Goal: Task Accomplishment & Management: Complete application form

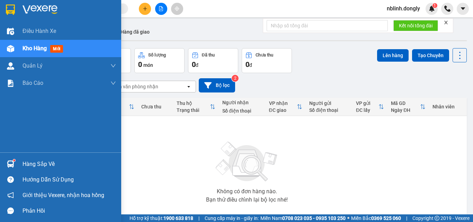
click at [12, 14] on img at bounding box center [10, 10] width 9 height 10
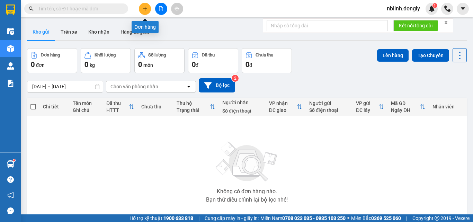
click at [149, 9] on button at bounding box center [145, 9] width 12 height 12
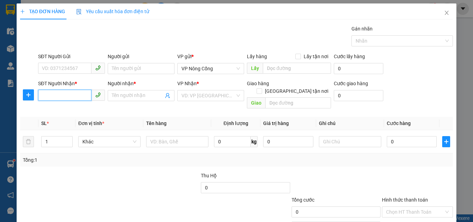
click at [65, 93] on input "SĐT Người Nhận *" at bounding box center [64, 95] width 53 height 11
type input "0987612508"
click at [63, 138] on input "1" at bounding box center [57, 141] width 31 height 10
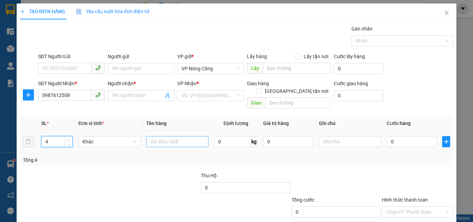
type input "4"
click at [156, 136] on input "text" at bounding box center [177, 141] width 62 height 11
type input "T"
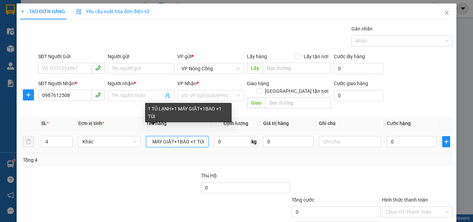
click at [175, 136] on input "1 TỦ LẠNH+1 MÁY GIẶT+1BAO +1 TÚI" at bounding box center [177, 141] width 62 height 11
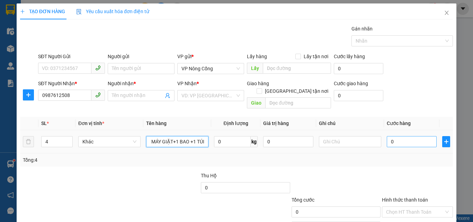
type input "1 TỦ LẠNH+1 MÁY GIẶT+1 BAO +1 TÚI"
click at [392, 136] on input "0" at bounding box center [412, 141] width 50 height 11
type input "3"
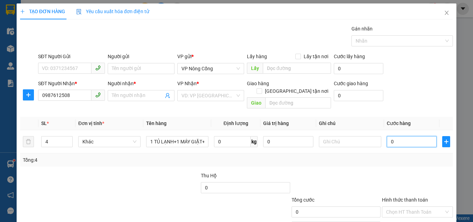
type input "3"
type input "35"
type input "350"
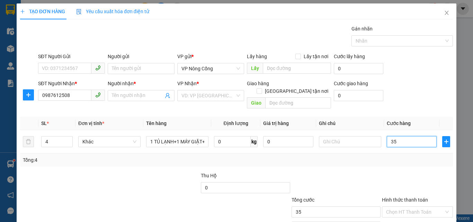
type input "350"
type input "350.000"
click at [310, 137] on input "0" at bounding box center [288, 141] width 50 height 11
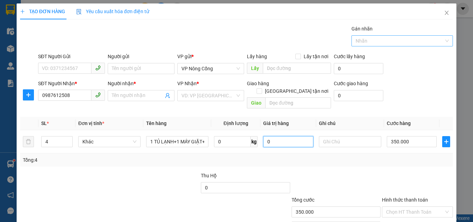
click at [374, 44] on div at bounding box center [398, 41] width 91 height 8
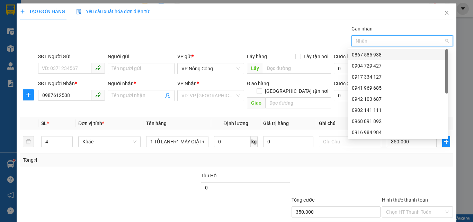
click at [367, 53] on div "0867 585 938" at bounding box center [398, 55] width 92 height 8
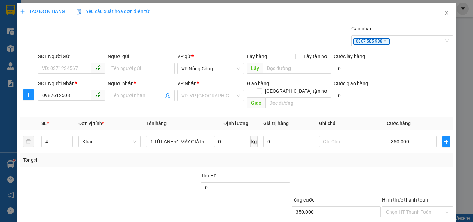
click at [299, 33] on div "Gói vận chuyển * Tiêu chuẩn Gán nhãn 0867 585 938" at bounding box center [246, 37] width 418 height 24
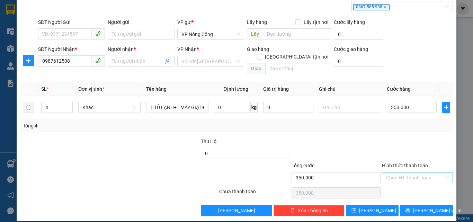
click at [395, 172] on input "Hình thức thanh toán" at bounding box center [415, 177] width 58 height 10
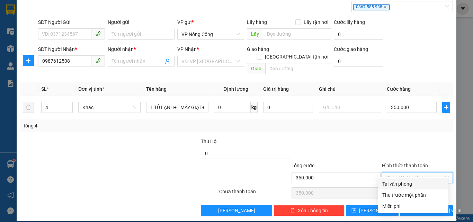
click at [396, 181] on div "Tại văn phòng" at bounding box center [413, 184] width 62 height 8
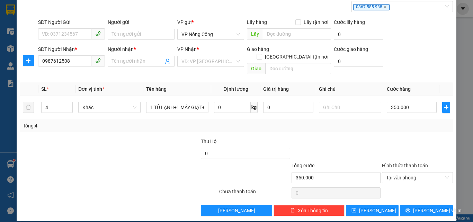
click at [349, 124] on div "Tổng: 4" at bounding box center [236, 125] width 433 height 13
click at [408, 172] on span "Tại văn phòng" at bounding box center [417, 177] width 63 height 10
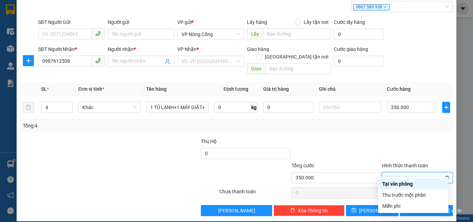
type input "350.000"
click at [391, 128] on div "Transit Pickup Surcharge Ids Transit Deliver Surcharge Ids Transit Deliver Surc…" at bounding box center [236, 103] width 433 height 225
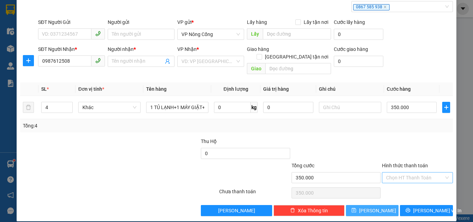
click at [383, 206] on button "[PERSON_NAME]" at bounding box center [372, 210] width 53 height 11
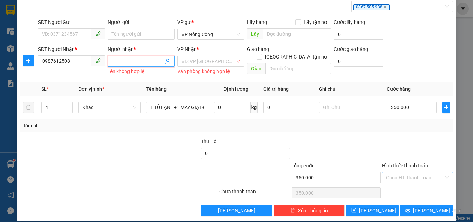
click at [123, 61] on input "Người nhận *" at bounding box center [138, 61] width 52 height 8
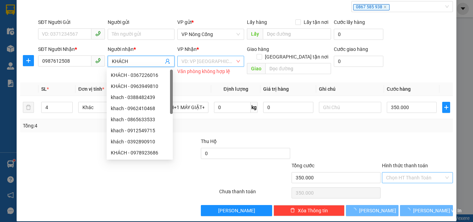
type input "KHÁCH"
click at [184, 63] on input "search" at bounding box center [208, 61] width 54 height 10
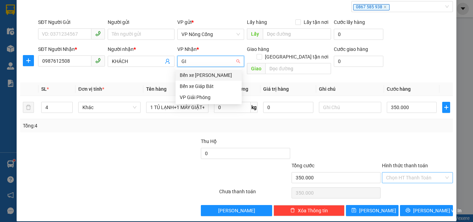
type input "GIÁ"
click at [203, 86] on div "Bến xe Giáp Bát" at bounding box center [209, 86] width 58 height 8
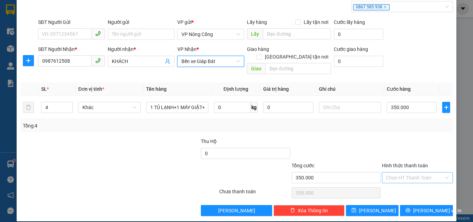
click at [217, 61] on span "Bến xe Giáp Bát" at bounding box center [210, 61] width 59 height 10
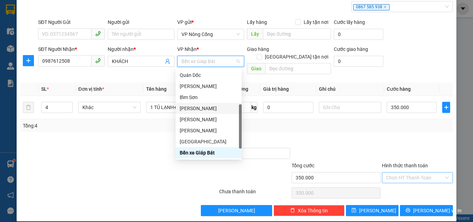
scroll to position [100, 0]
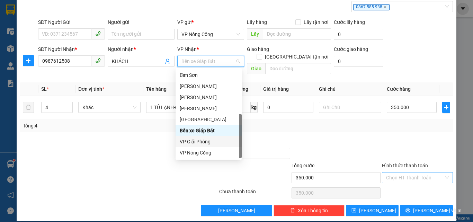
click at [205, 139] on div "VP Giải Phóng" at bounding box center [209, 142] width 58 height 8
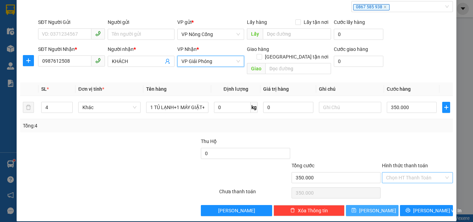
click at [377, 205] on button "[PERSON_NAME]" at bounding box center [372, 210] width 53 height 11
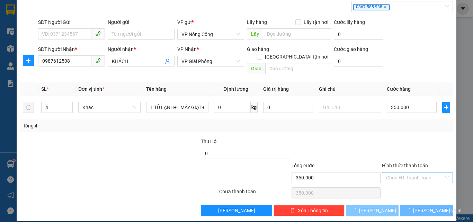
type input "1"
type input "0"
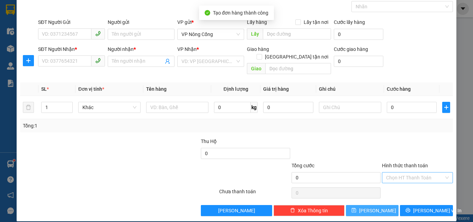
scroll to position [0, 0]
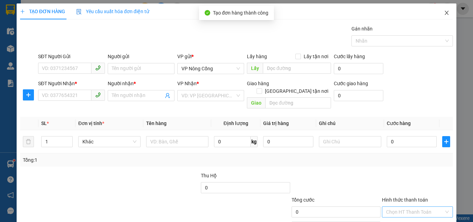
click at [445, 14] on icon "close" at bounding box center [447, 13] width 4 height 4
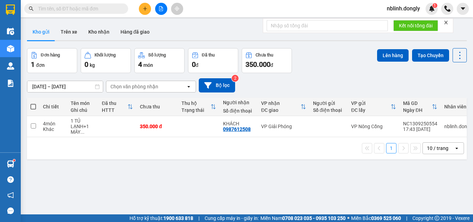
click at [337, 86] on div "[DATE] – [DATE] Press the down arrow key to interact with the calendar and sele…" at bounding box center [247, 85] width 440 height 14
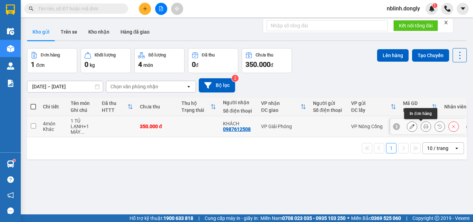
click at [409, 125] on button at bounding box center [412, 126] width 10 height 12
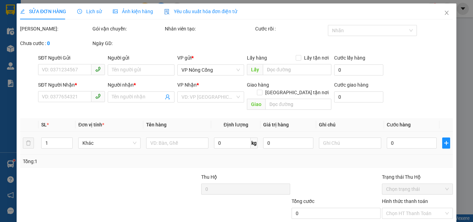
type input "0987612508"
type input "KHÁCH"
type input "350.000"
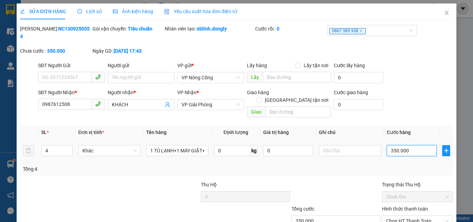
click at [409, 145] on input "350.000" at bounding box center [412, 150] width 50 height 11
click at [412, 191] on span "Chưa thu" at bounding box center [417, 196] width 63 height 10
click at [408, 216] on span "Chọn HT Thanh Toán" at bounding box center [417, 221] width 63 height 10
click at [444, 13] on icon "close" at bounding box center [447, 13] width 6 height 6
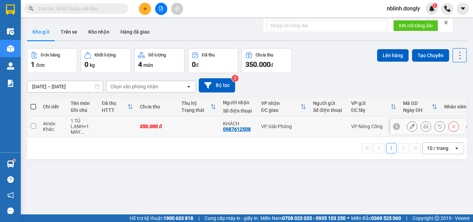
click at [407, 127] on button at bounding box center [412, 126] width 10 height 12
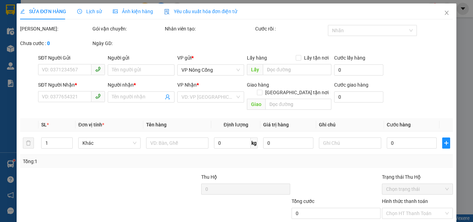
type input "0987612508"
type input "KHÁCH"
type input "350.000"
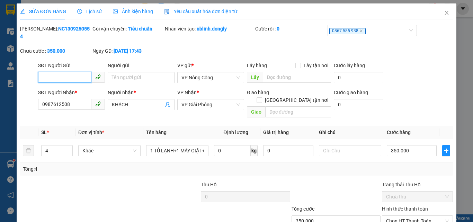
scroll to position [32, 0]
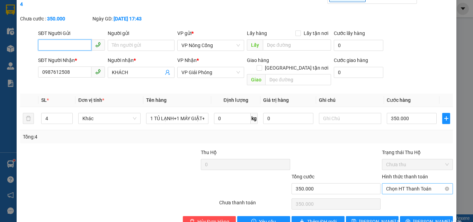
click at [397, 184] on span "Chọn HT Thanh Toán" at bounding box center [417, 189] width 63 height 10
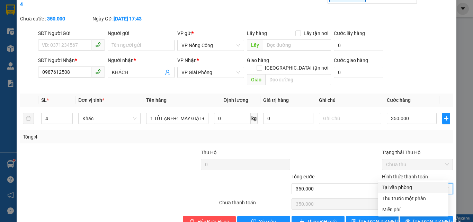
click at [395, 183] on div "Tại văn phòng" at bounding box center [413, 187] width 70 height 11
type input "0"
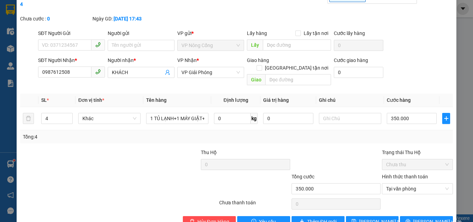
click at [351, 149] on div at bounding box center [336, 161] width 90 height 24
click at [393, 184] on span "Tại văn phòng" at bounding box center [417, 189] width 63 height 10
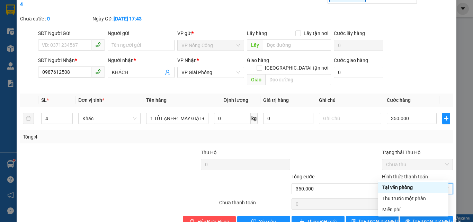
click at [392, 186] on div "Tại văn phòng" at bounding box center [413, 188] width 62 height 8
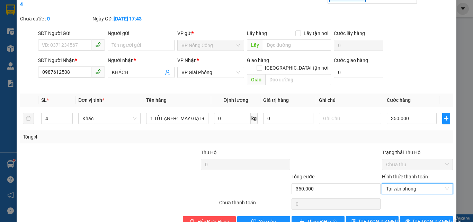
click at [358, 173] on div "Tổng cước" at bounding box center [336, 178] width 89 height 10
click at [368, 218] on span "[PERSON_NAME] thay đổi" at bounding box center [386, 222] width 55 height 8
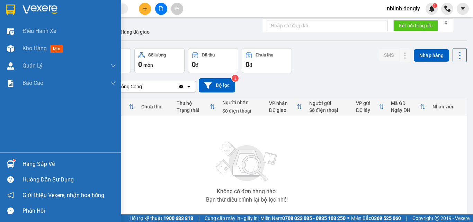
click at [17, 8] on div at bounding box center [60, 11] width 121 height 23
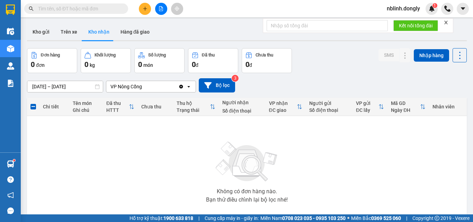
click at [98, 87] on icon at bounding box center [97, 86] width 5 height 5
click at [88, 86] on input "[DATE] – [DATE]" at bounding box center [64, 86] width 75 height 11
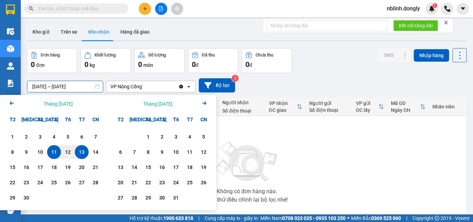
click at [90, 86] on input "[DATE] – [DATE]" at bounding box center [64, 86] width 75 height 11
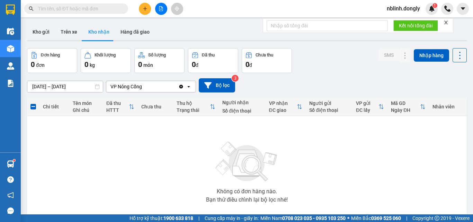
click at [255, 140] on img at bounding box center [246, 161] width 69 height 48
